Goal: Register for event/course

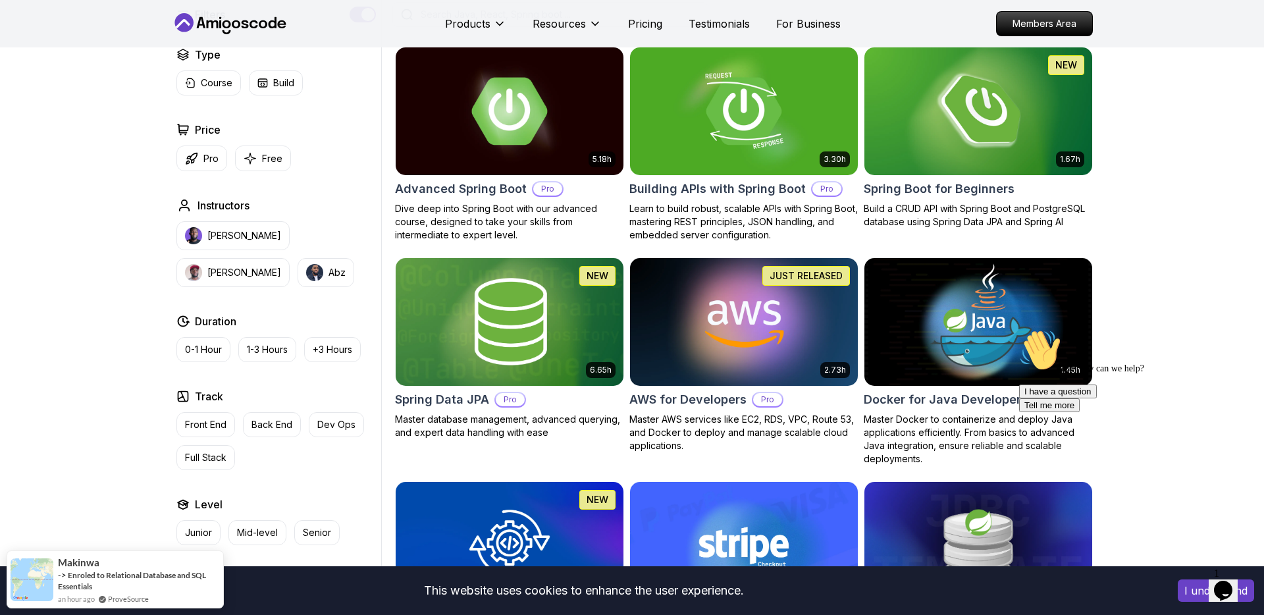
scroll to position [346, 0]
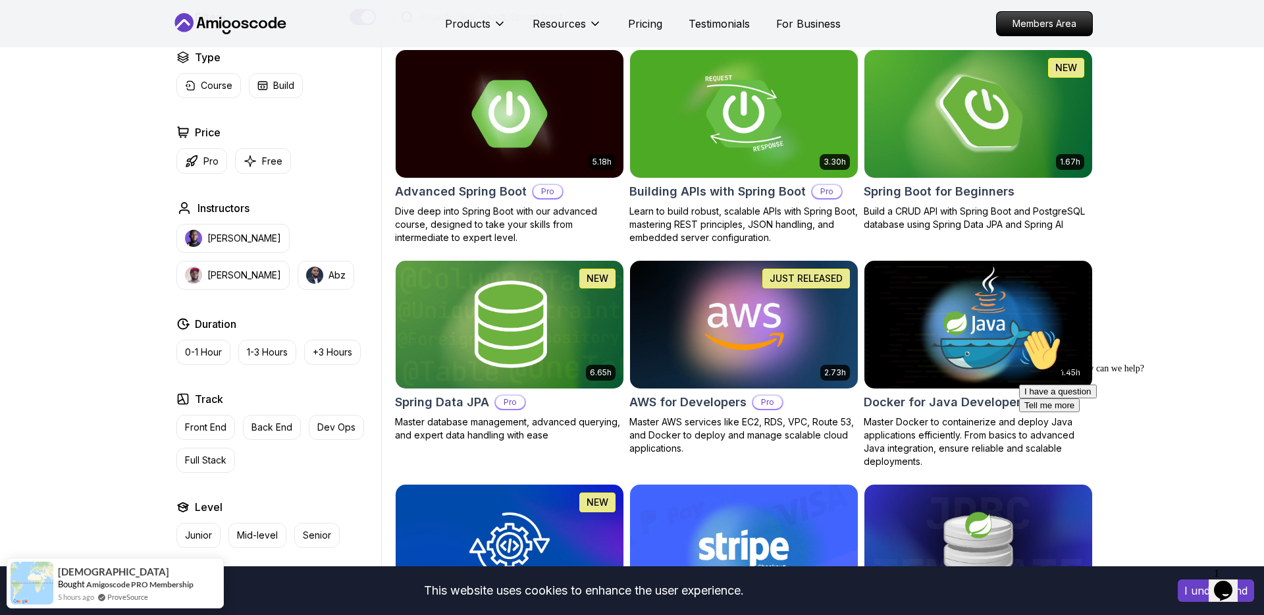
click at [972, 195] on h2 "Spring Boot for Beginners" at bounding box center [939, 191] width 151 height 18
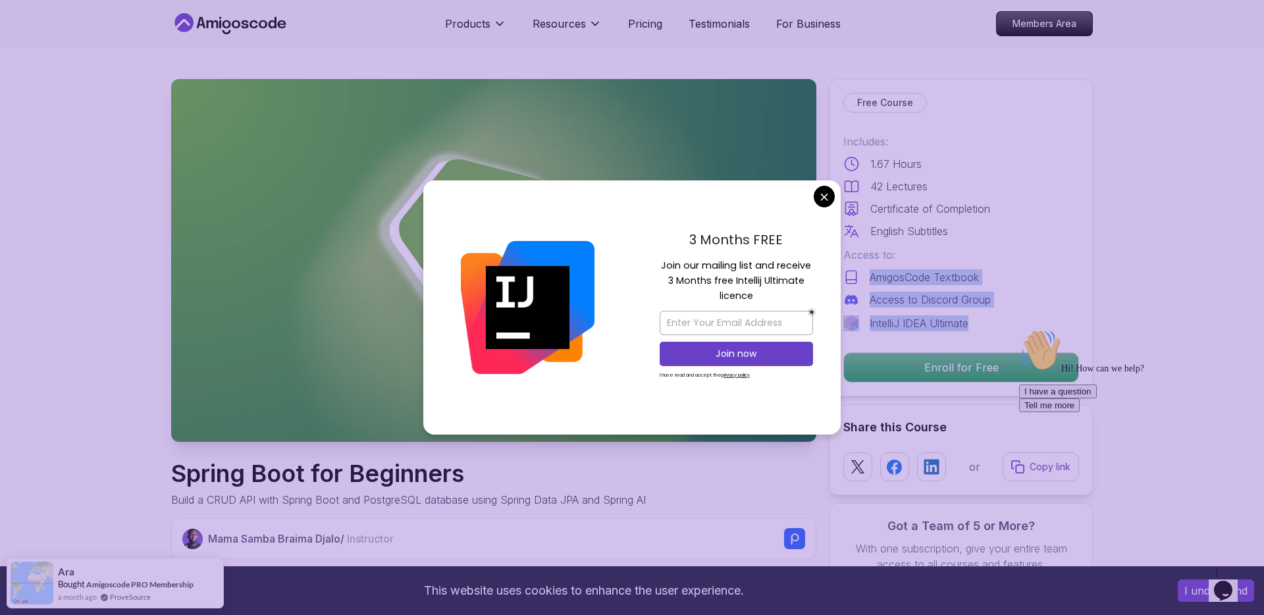
drag, startPoint x: 870, startPoint y: 275, endPoint x: 976, endPoint y: 323, distance: 116.7
click at [976, 323] on div "Includes: 1.67 Hours 42 Lectures Certificate of Completion English Subtitles Ac…" at bounding box center [961, 232] width 236 height 197
click at [976, 323] on div "IntelliJ IDEA Ultimate" at bounding box center [961, 323] width 236 height 16
drag, startPoint x: 974, startPoint y: 323, endPoint x: 846, endPoint y: 275, distance: 136.2
click at [846, 275] on div "Includes: 1.67 Hours 42 Lectures Certificate of Completion English Subtitles Ac…" at bounding box center [961, 232] width 236 height 197
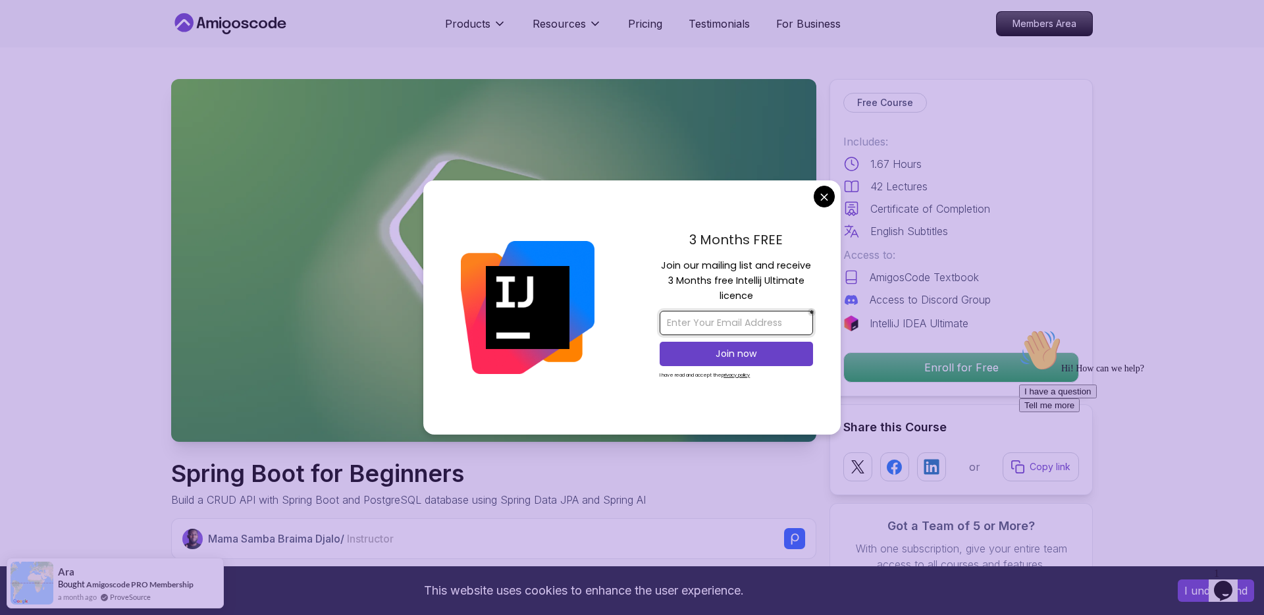
click at [717, 327] on input "email" at bounding box center [736, 323] width 153 height 24
type input "[EMAIL_ADDRESS][PERSON_NAME][DOMAIN_NAME]"
click at [756, 356] on p "Join now" at bounding box center [736, 353] width 124 height 13
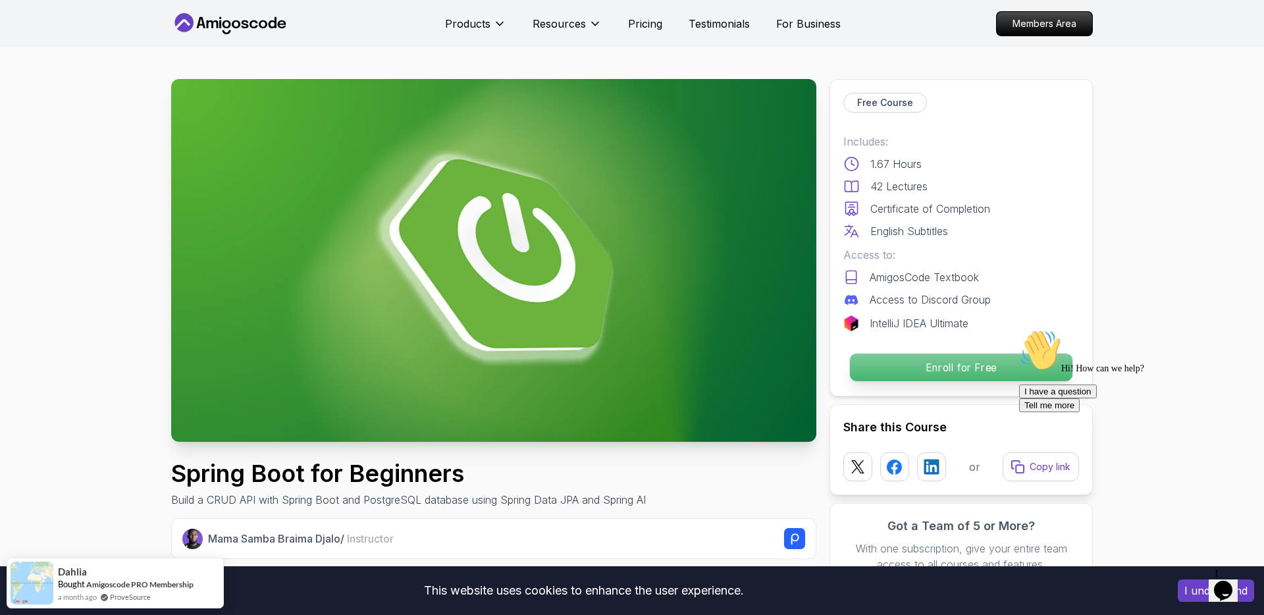
click at [920, 373] on p "Enroll for Free" at bounding box center [961, 367] width 222 height 28
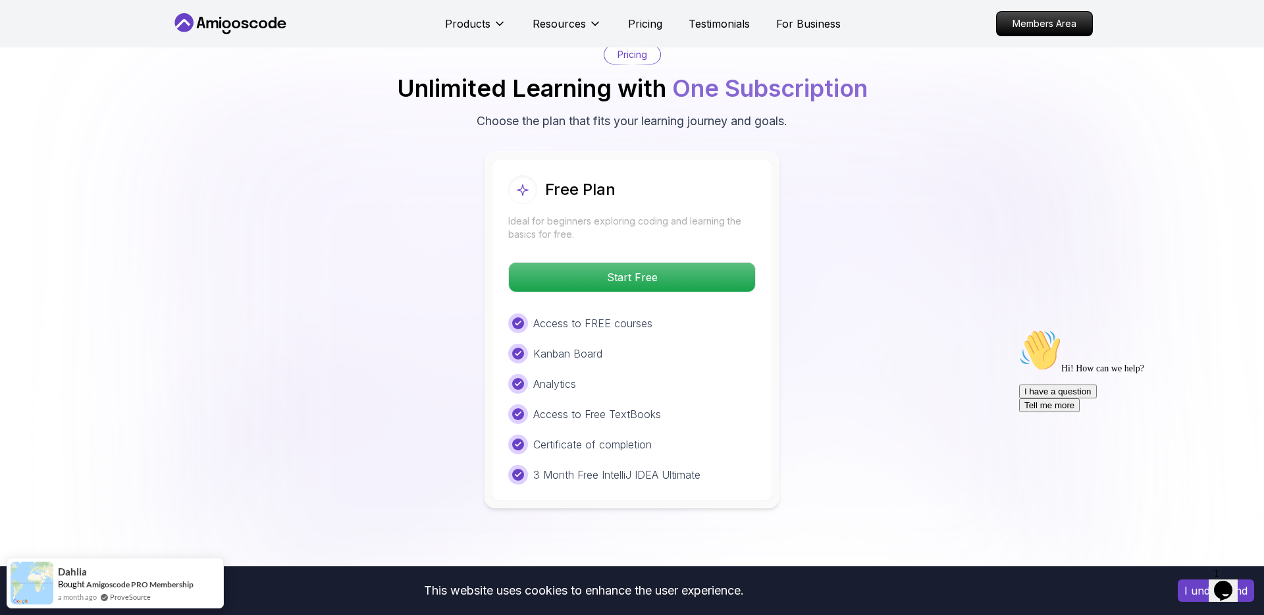
scroll to position [2655, 0]
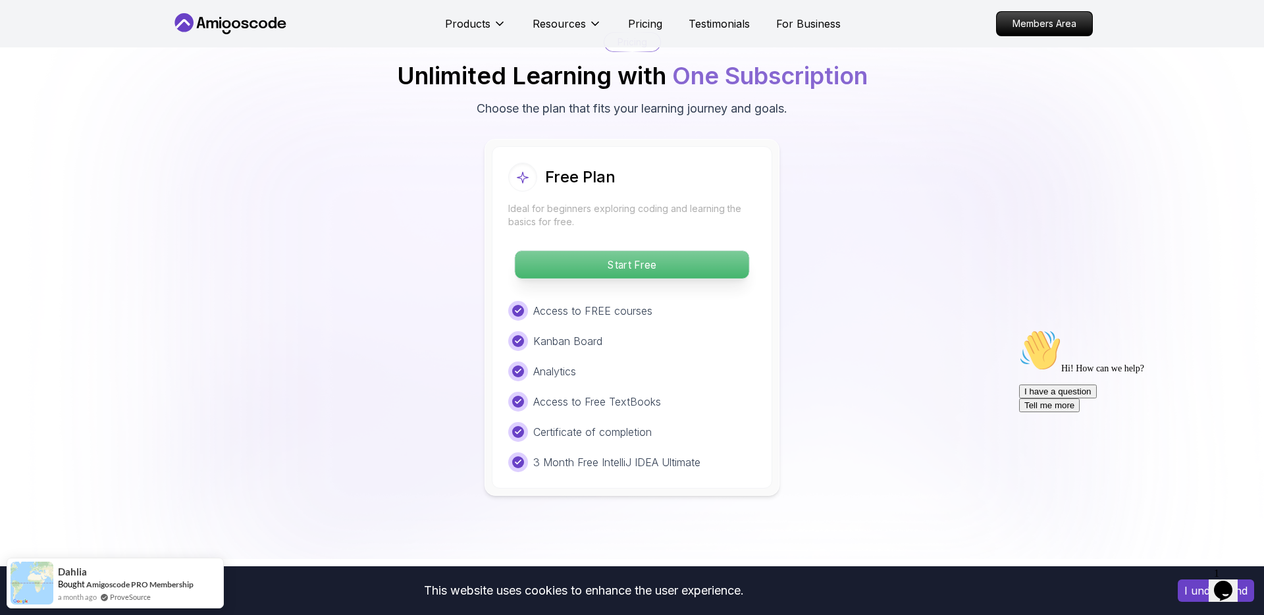
click at [571, 251] on p "Start Free" at bounding box center [632, 265] width 234 height 28
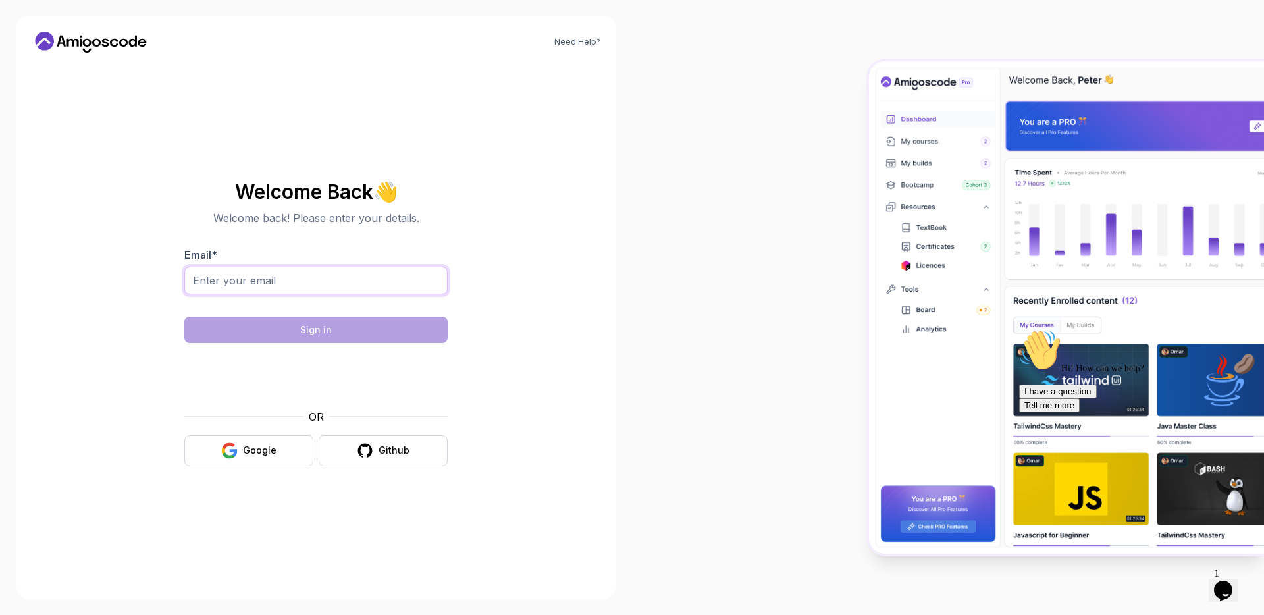
click at [246, 289] on input "Email *" at bounding box center [315, 281] width 263 height 28
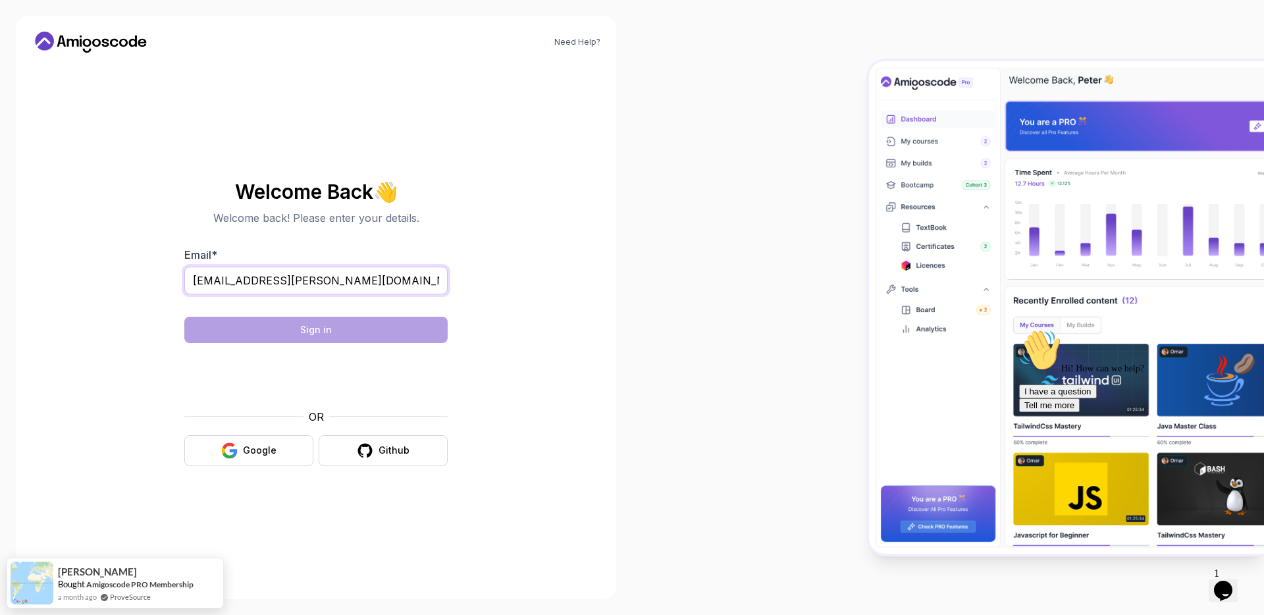
type input "[EMAIL_ADDRESS][PERSON_NAME][DOMAIN_NAME]"
click at [647, 206] on div at bounding box center [948, 307] width 632 height 615
click at [336, 330] on button "Sign in" at bounding box center [315, 330] width 263 height 26
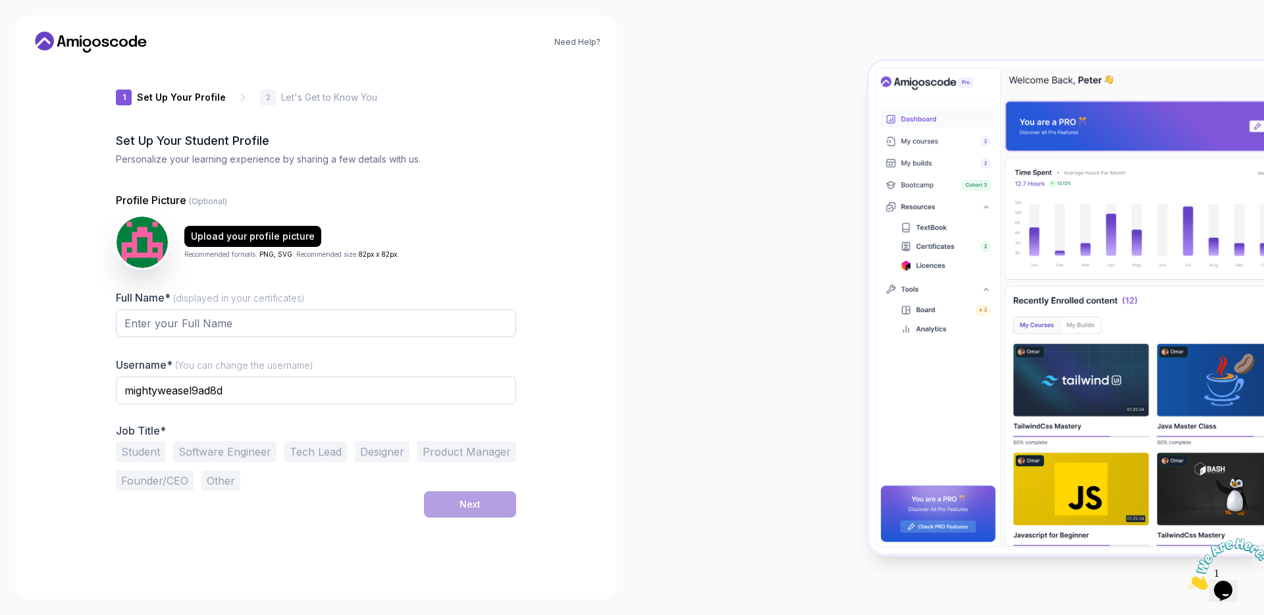
click at [390, 232] on div "Upload your profile picture Recommended formats: PNG, SVG . Recommended size: 8…" at bounding box center [291, 243] width 215 height 34
